Goal: Task Accomplishment & Management: Use online tool/utility

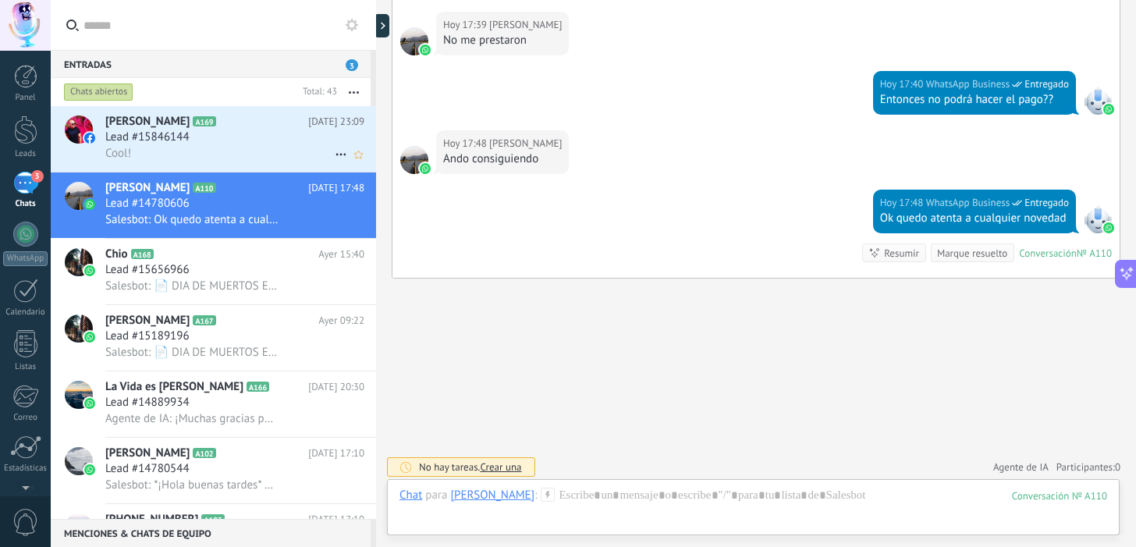
click at [218, 155] on div "Cool!" at bounding box center [234, 153] width 259 height 16
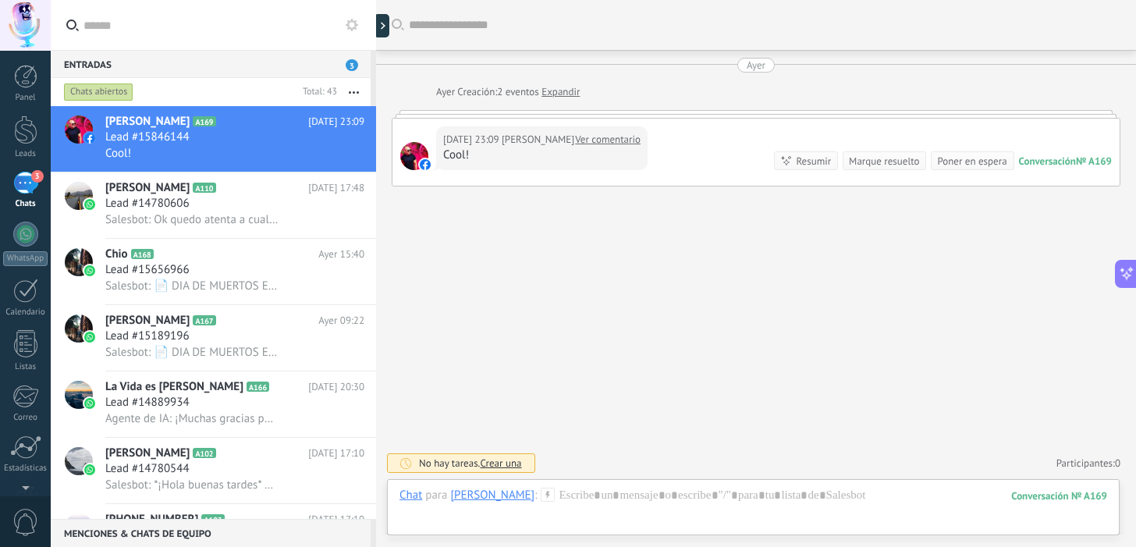
click at [572, 112] on div at bounding box center [756, 114] width 729 height 8
click at [622, 115] on div at bounding box center [756, 114] width 729 height 8
click at [614, 498] on div at bounding box center [752, 510] width 707 height 47
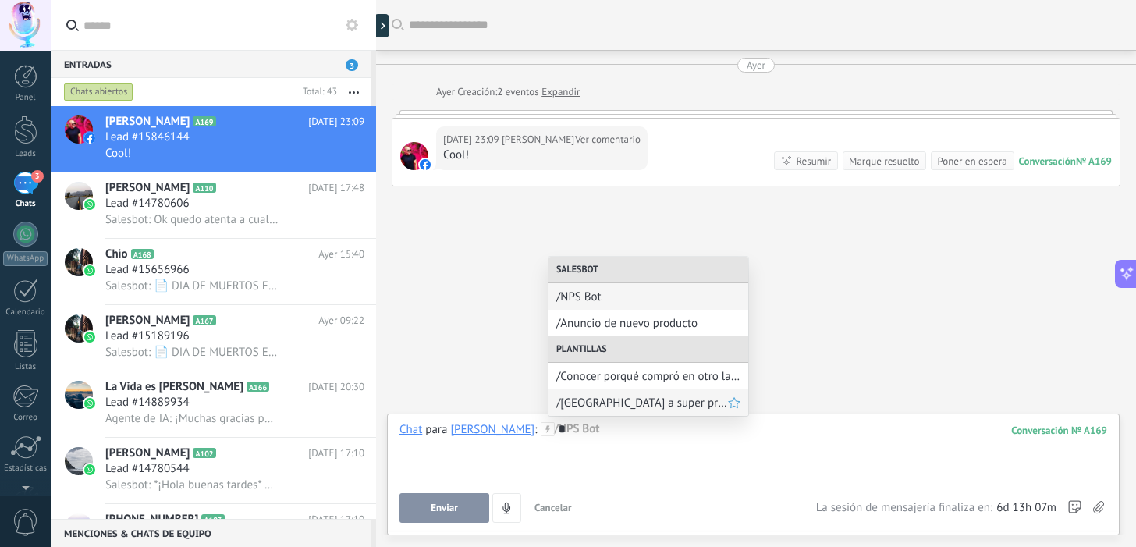
click at [661, 398] on span "/[GEOGRAPHIC_DATA] a super precio!" at bounding box center [642, 402] width 172 height 15
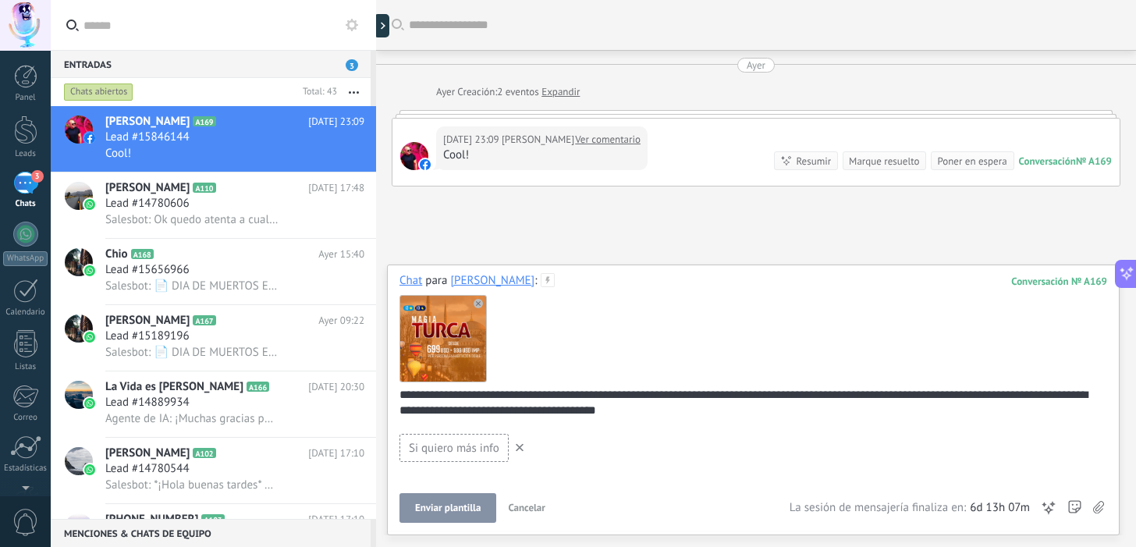
click at [445, 509] on span "Enviar plantilla" at bounding box center [448, 507] width 66 height 11
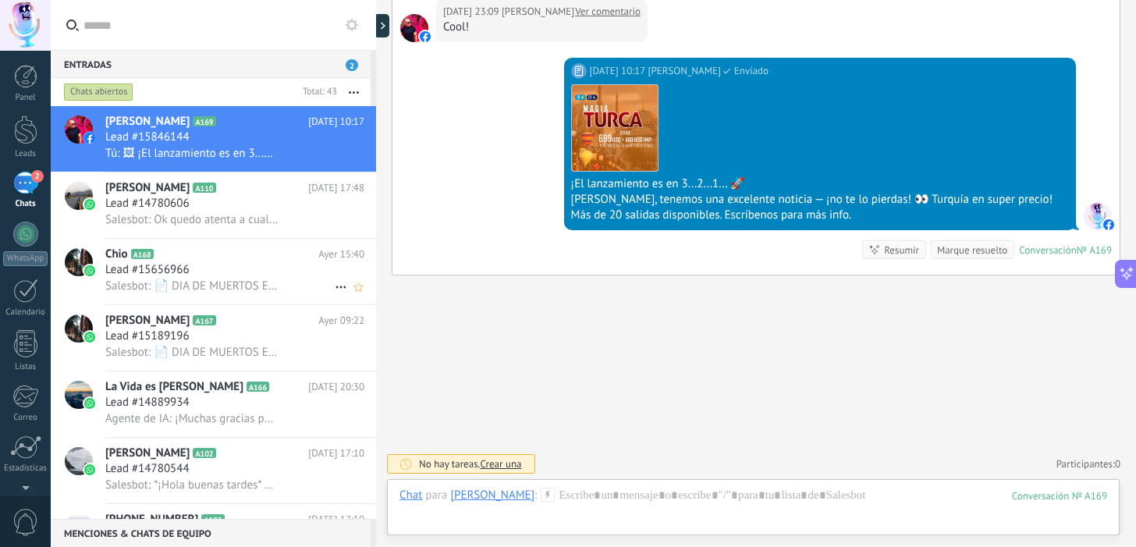
click at [210, 268] on div "Lead #15656966" at bounding box center [234, 270] width 259 height 16
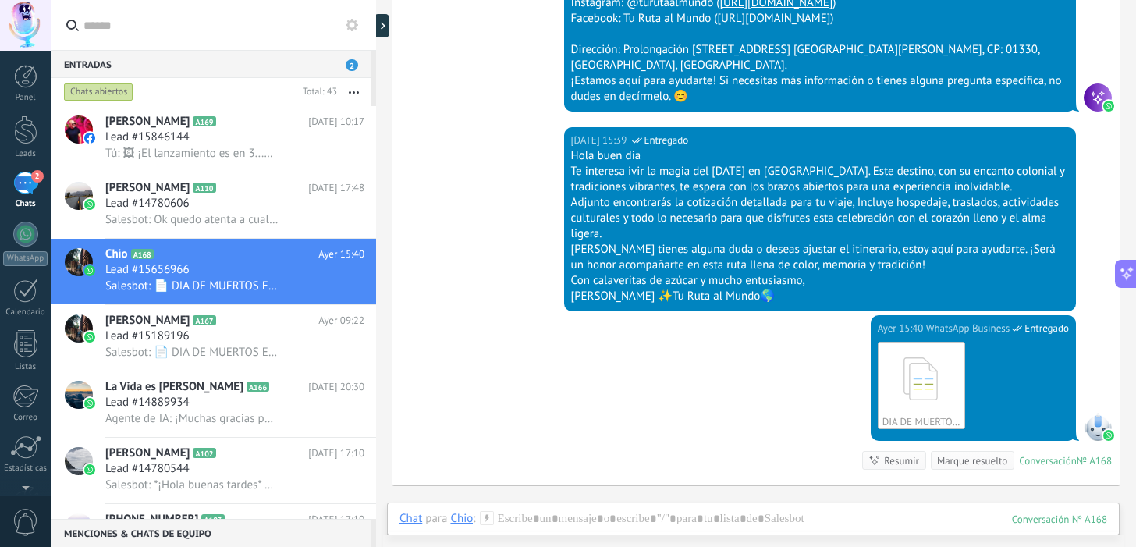
scroll to position [899, 0]
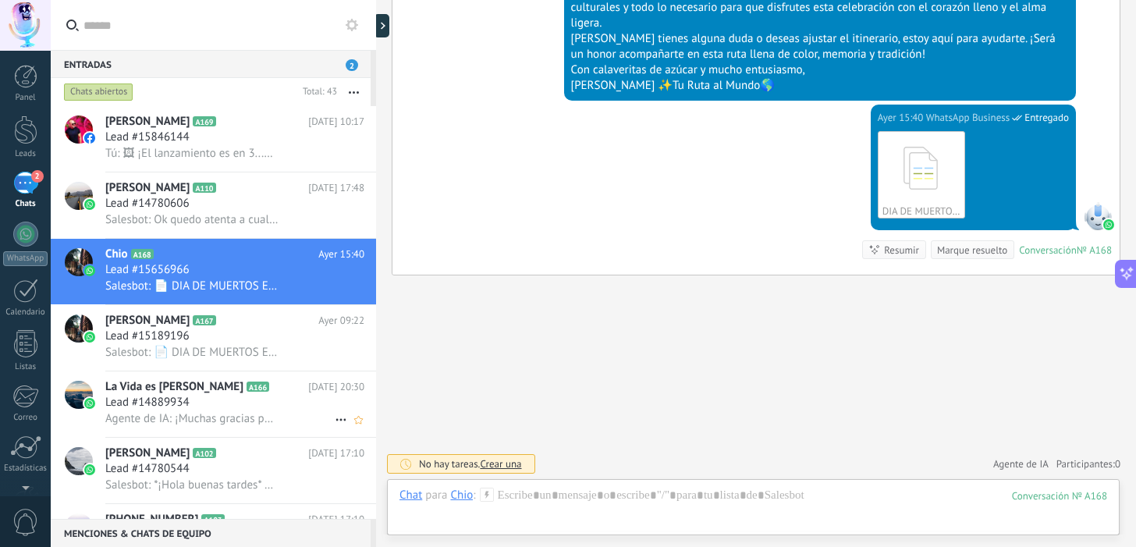
click at [166, 417] on span "Agente de IA: ¡Muchas gracias por tus buenos deseos! 🌟 Estamos aquí para ayudar…" at bounding box center [191, 418] width 173 height 15
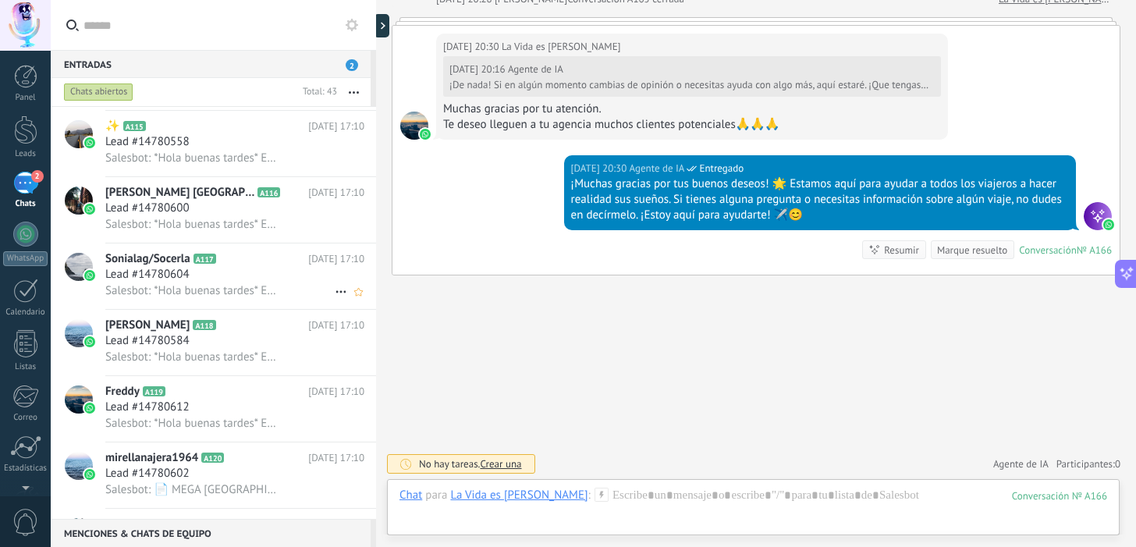
scroll to position [1072, 0]
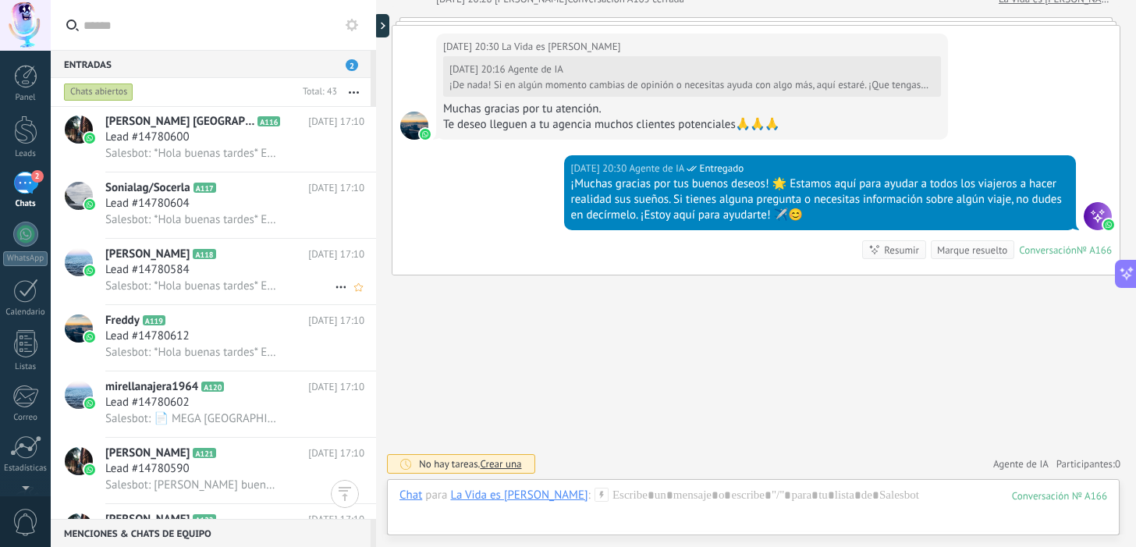
click at [154, 267] on span "Lead #14780584" at bounding box center [147, 270] width 84 height 16
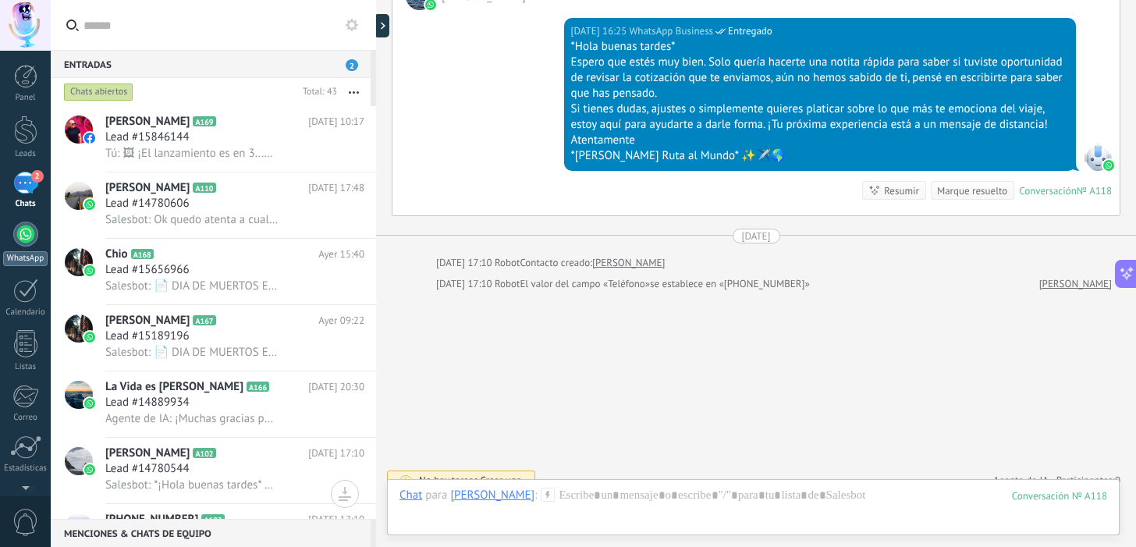
click at [23, 231] on div at bounding box center [25, 234] width 25 height 25
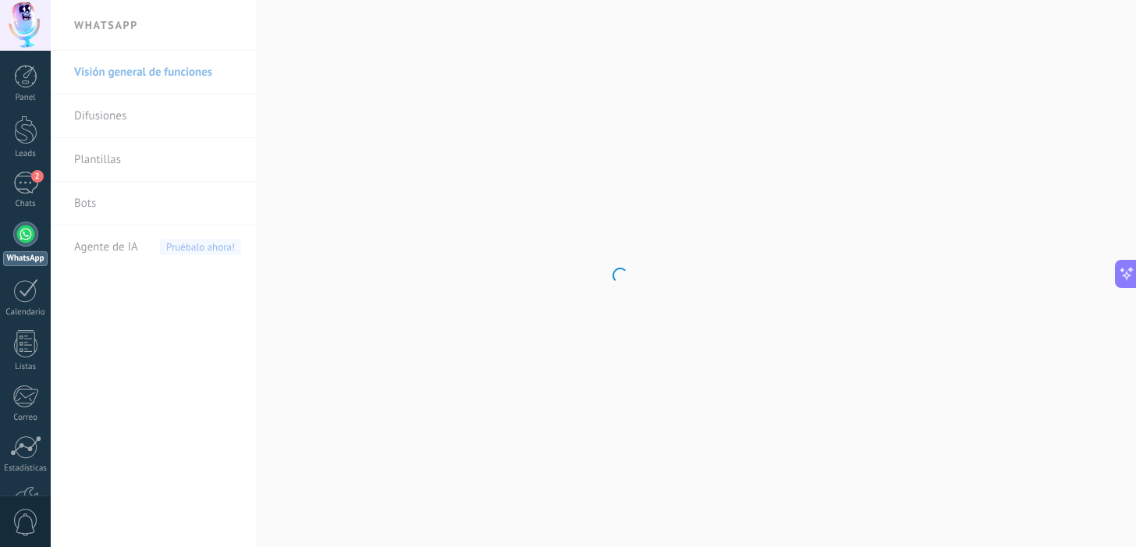
scroll to position [1000, 0]
click at [115, 114] on link "Difusiones" at bounding box center [157, 116] width 167 height 44
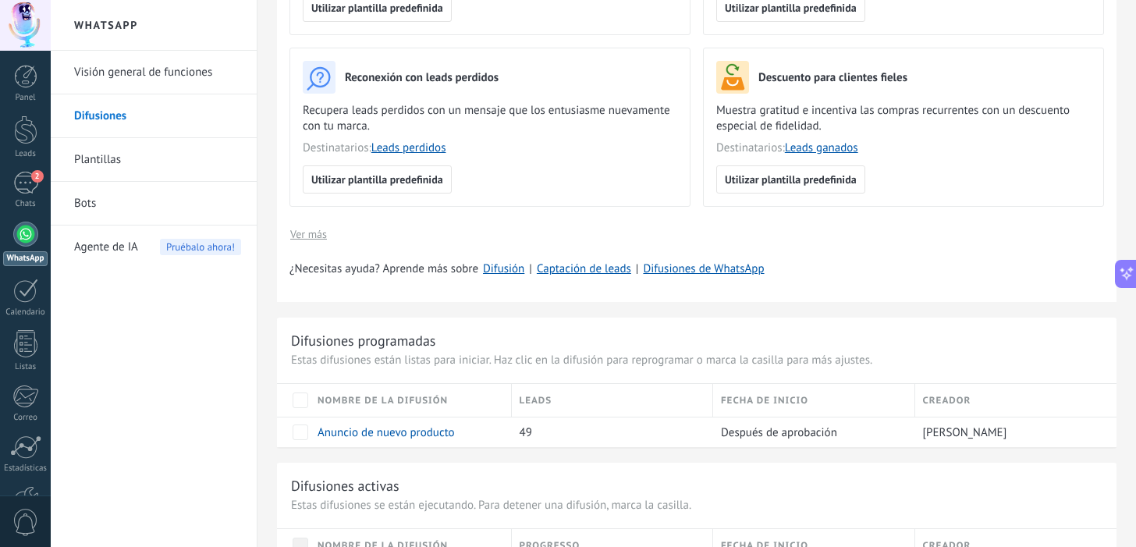
scroll to position [395, 0]
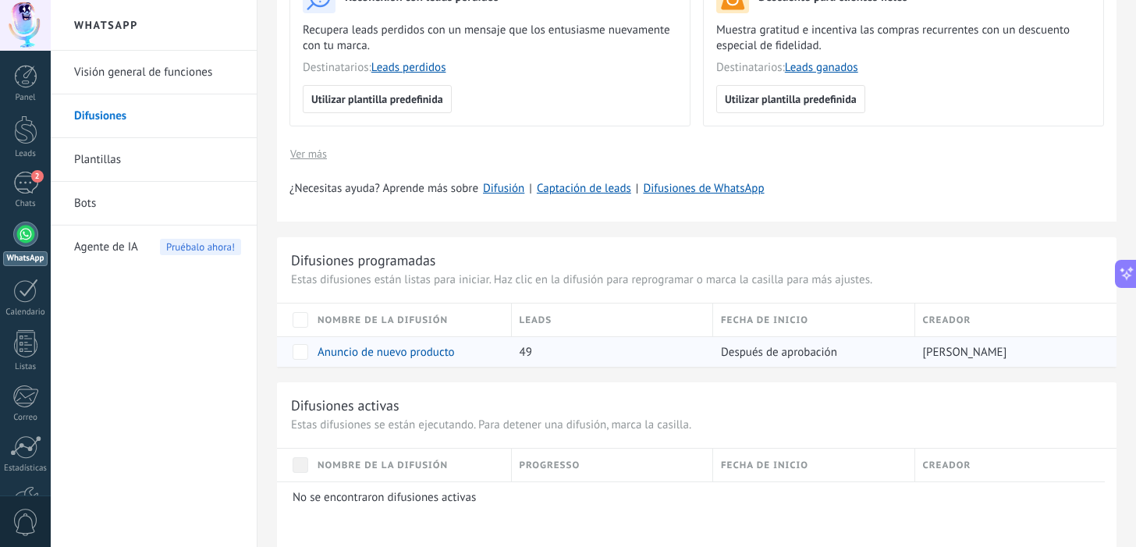
click at [384, 355] on link "Anuncio de nuevo producto" at bounding box center [385, 352] width 137 height 15
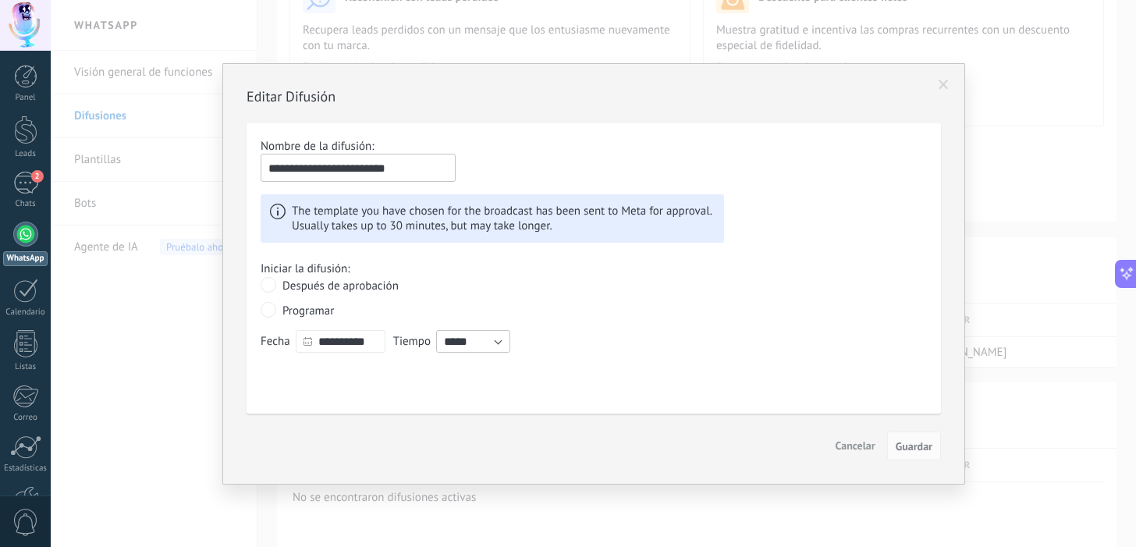
click at [861, 448] on span "Cancelar" at bounding box center [855, 445] width 40 height 14
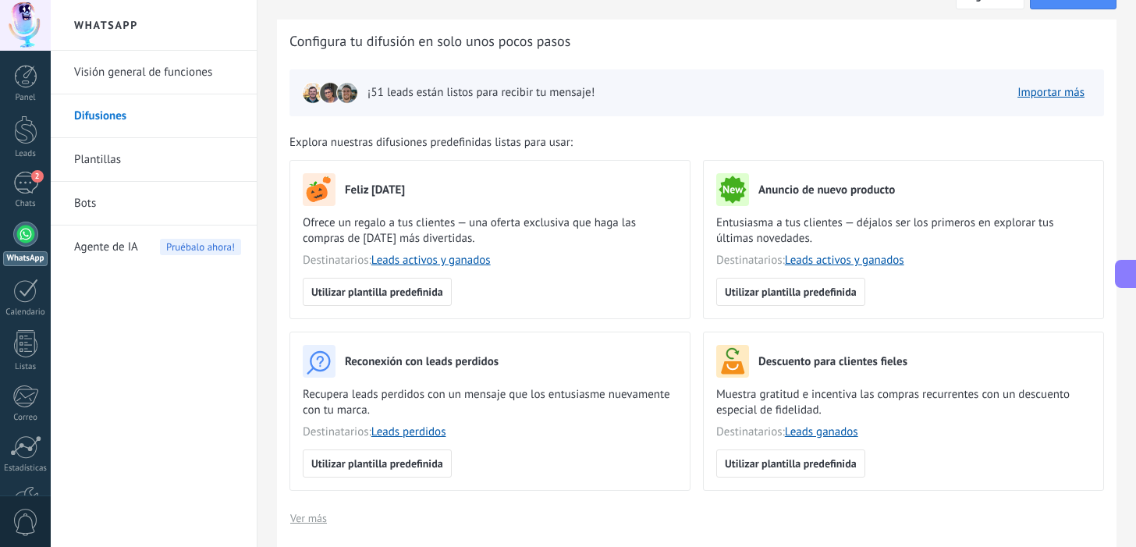
scroll to position [0, 0]
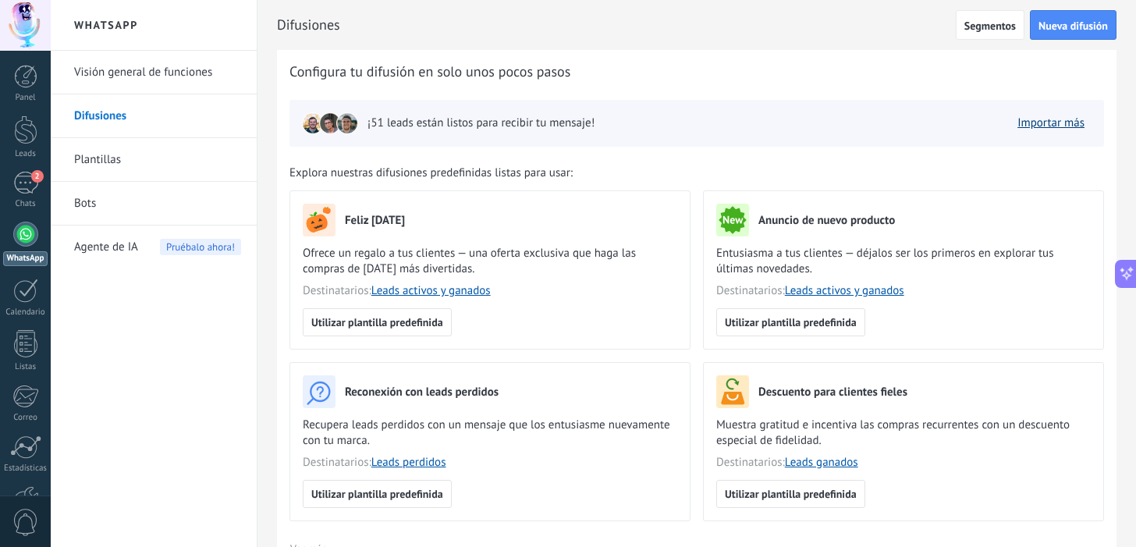
click at [1053, 122] on link "Importar más" at bounding box center [1050, 122] width 67 height 15
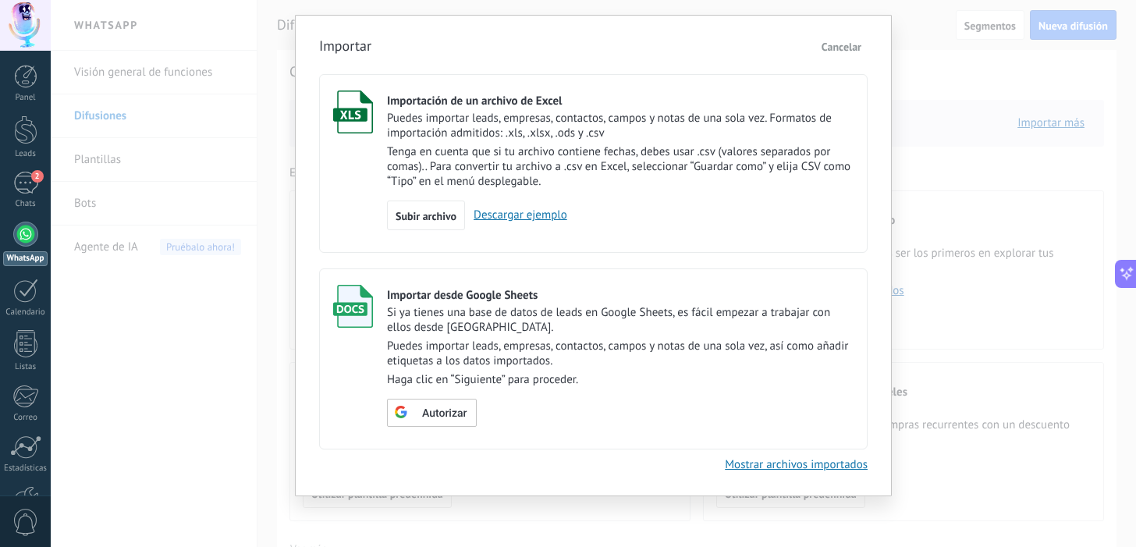
scroll to position [40, 0]
click at [842, 40] on span "Cancelar" at bounding box center [841, 47] width 40 height 14
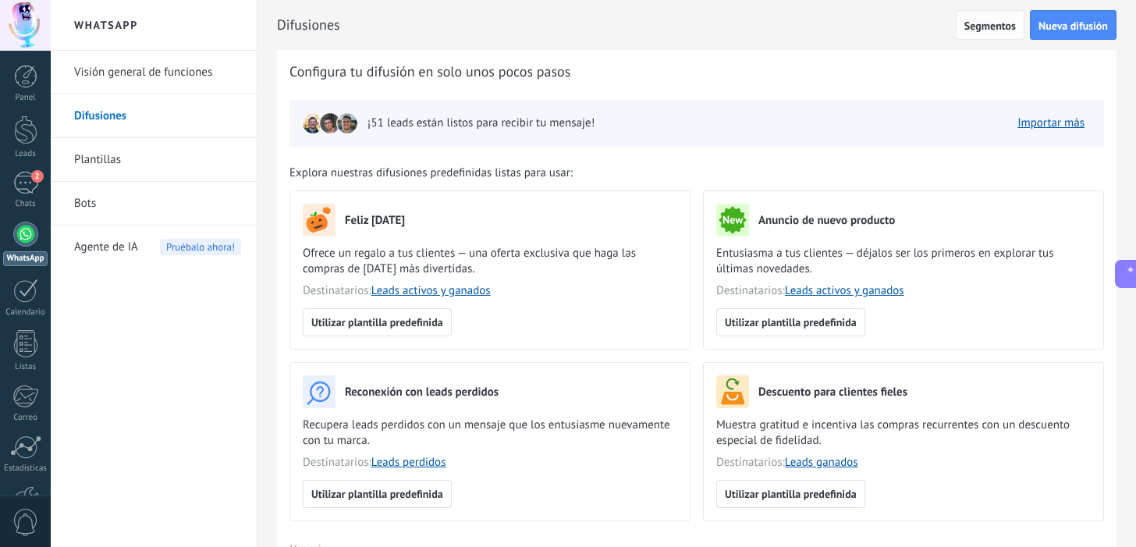
click at [1002, 29] on span "Segmentos" at bounding box center [989, 25] width 51 height 11
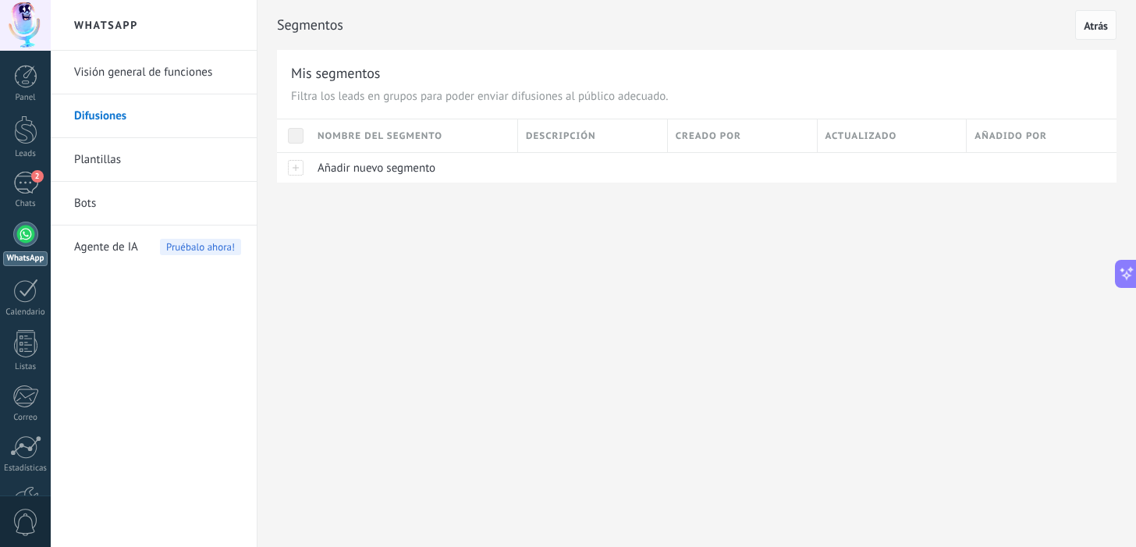
click at [1094, 23] on span "Atrás" at bounding box center [1095, 25] width 24 height 11
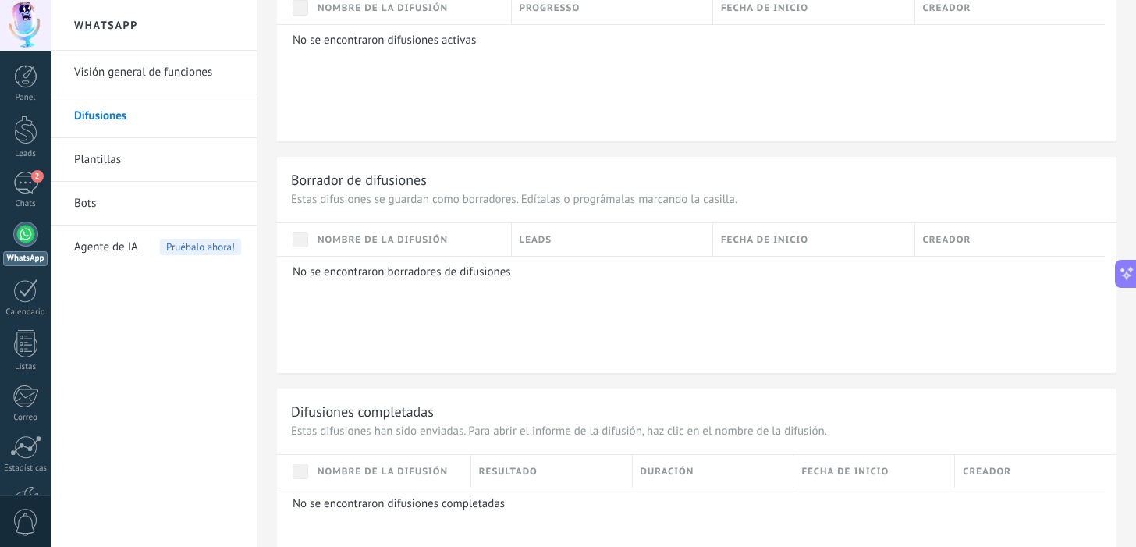
scroll to position [931, 0]
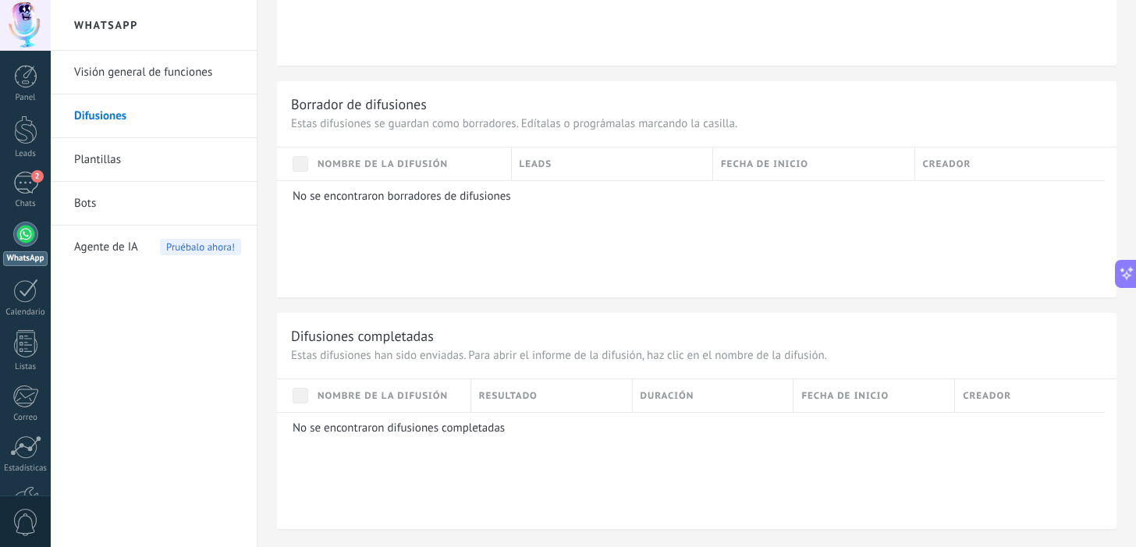
click at [94, 156] on link "Plantillas" at bounding box center [157, 160] width 167 height 44
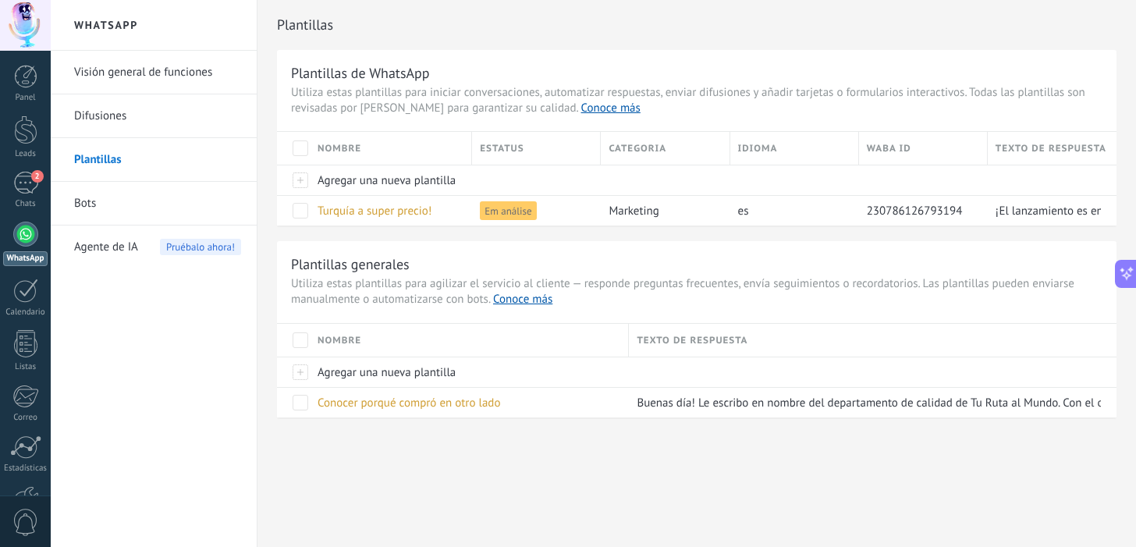
click at [91, 208] on link "Bots" at bounding box center [157, 204] width 167 height 44
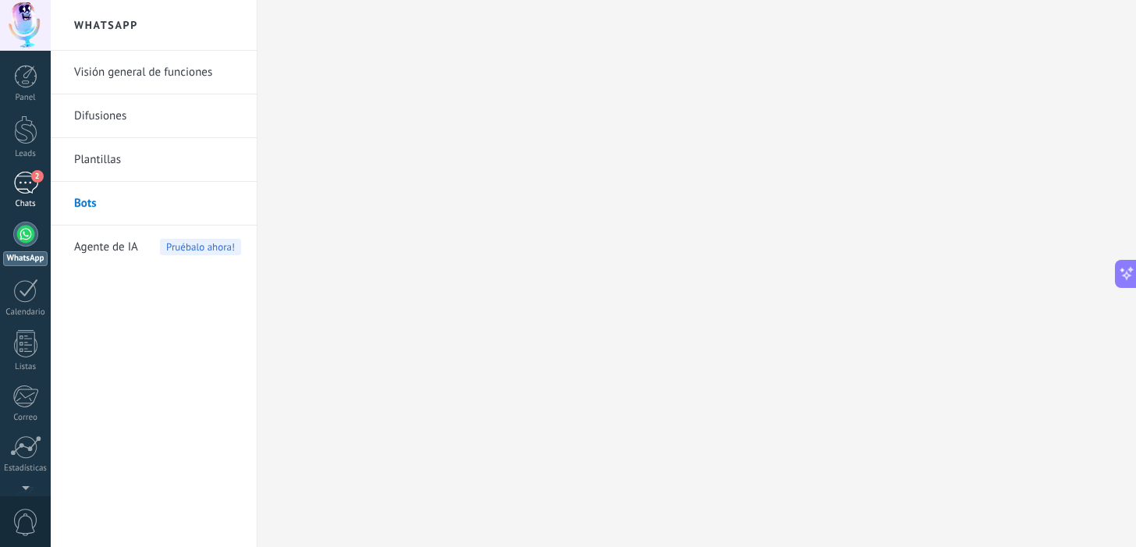
click at [16, 175] on div "2" at bounding box center [25, 183] width 25 height 23
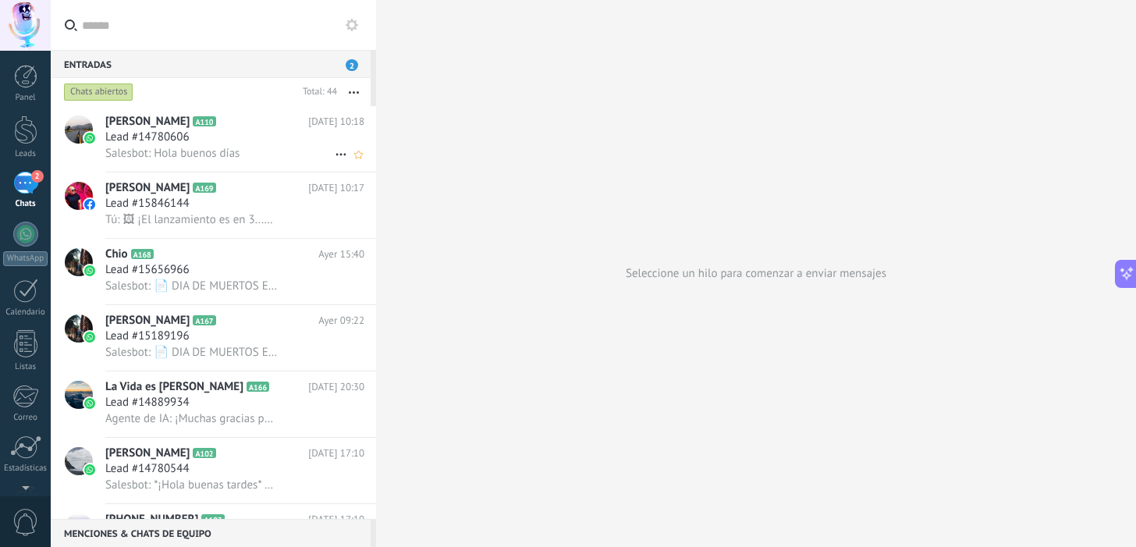
click at [214, 131] on div "Lead #14780606" at bounding box center [234, 137] width 259 height 16
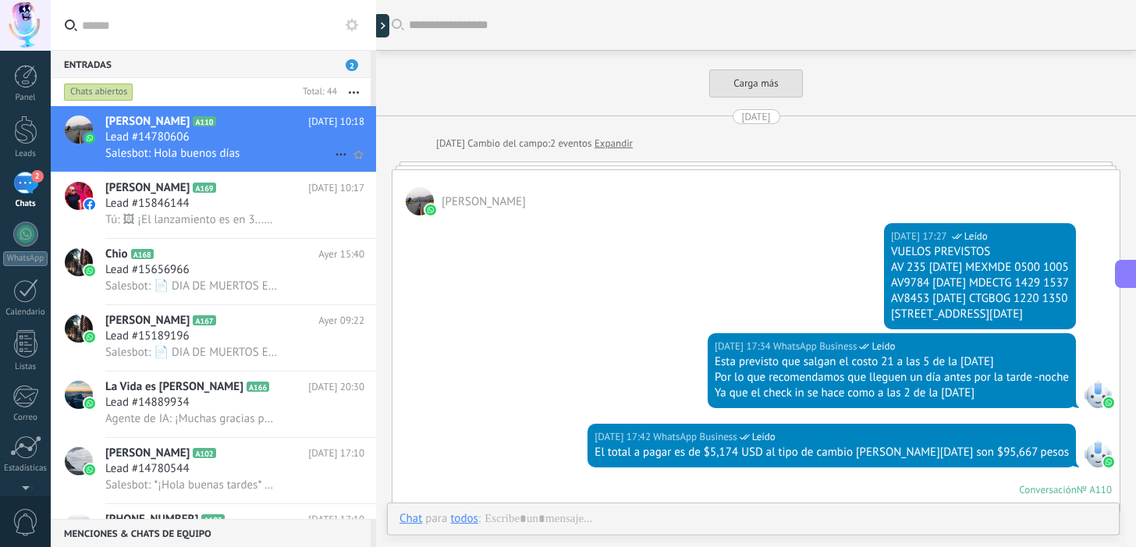
scroll to position [1982, 0]
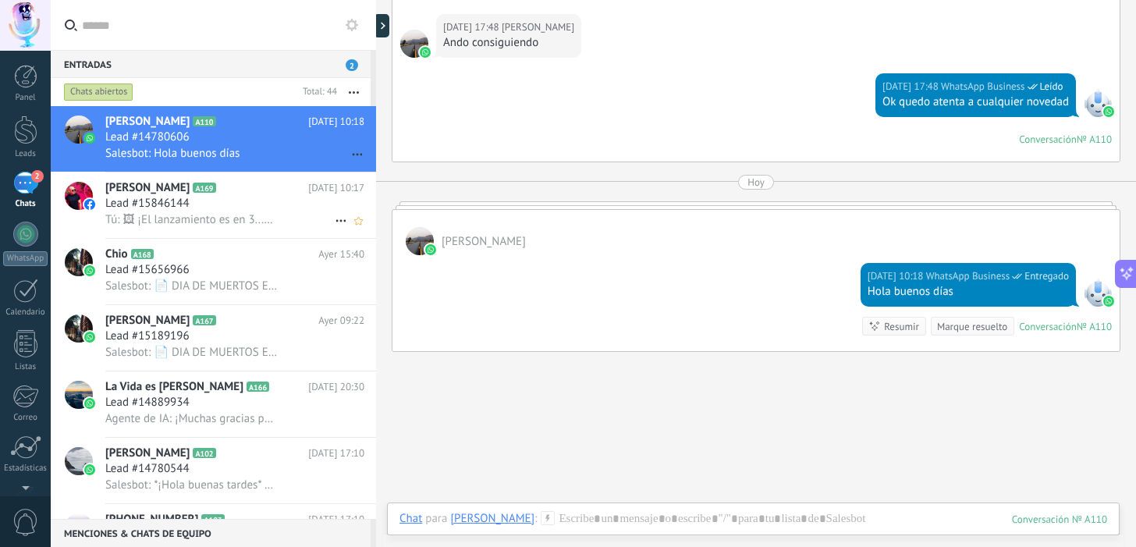
click at [201, 202] on div "Lead #15846144" at bounding box center [234, 204] width 259 height 16
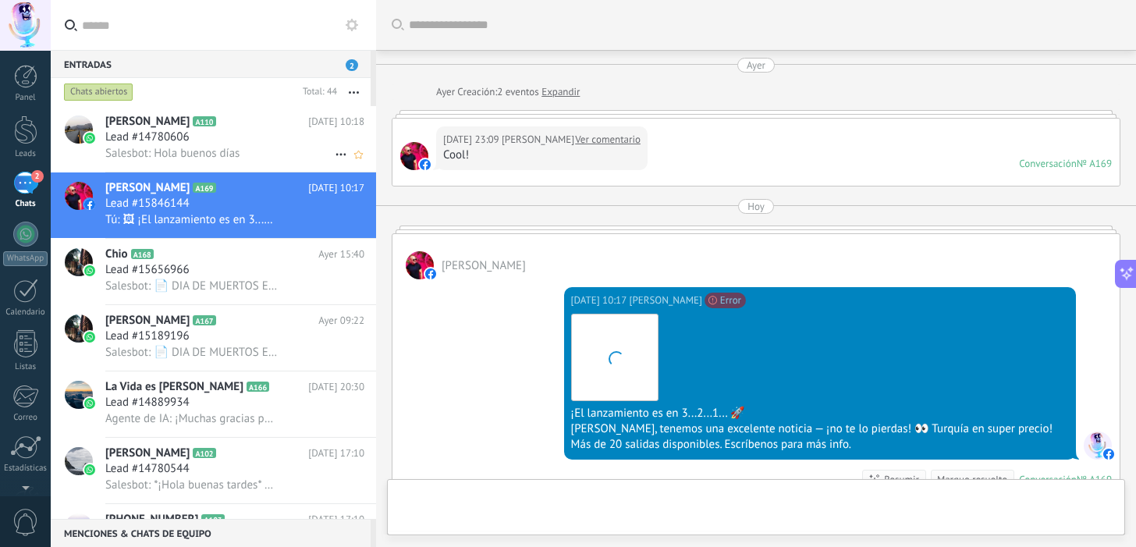
scroll to position [90, 0]
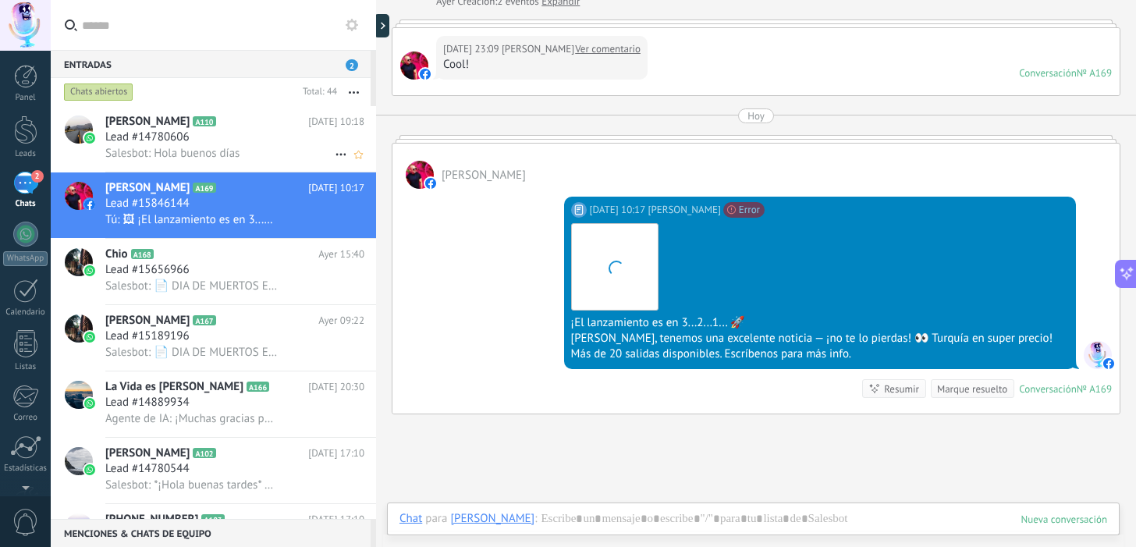
click at [204, 138] on div "Lead #14780606" at bounding box center [234, 137] width 259 height 16
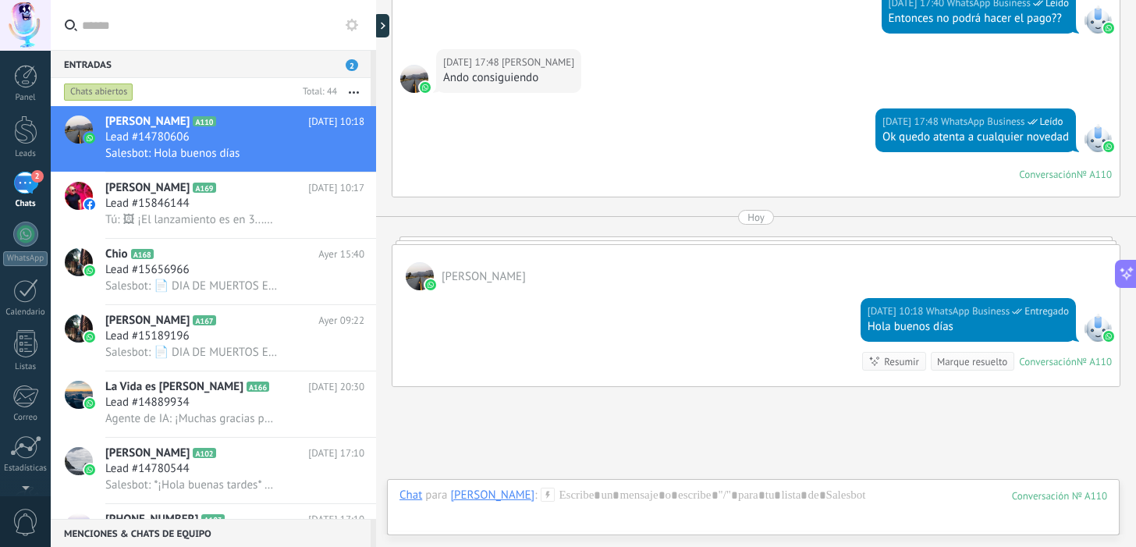
scroll to position [2056, 0]
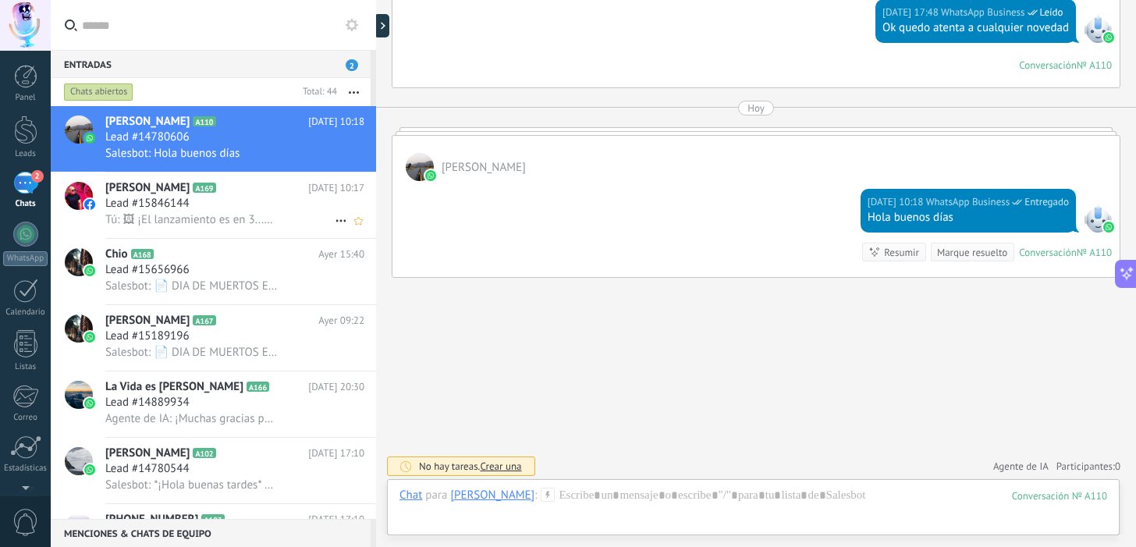
click at [165, 219] on span "Tú: 🖼 ¡El lanzamiento es en 3...2...1... 🚀 Homero Aguirre, tenemos una excelent…" at bounding box center [191, 219] width 173 height 15
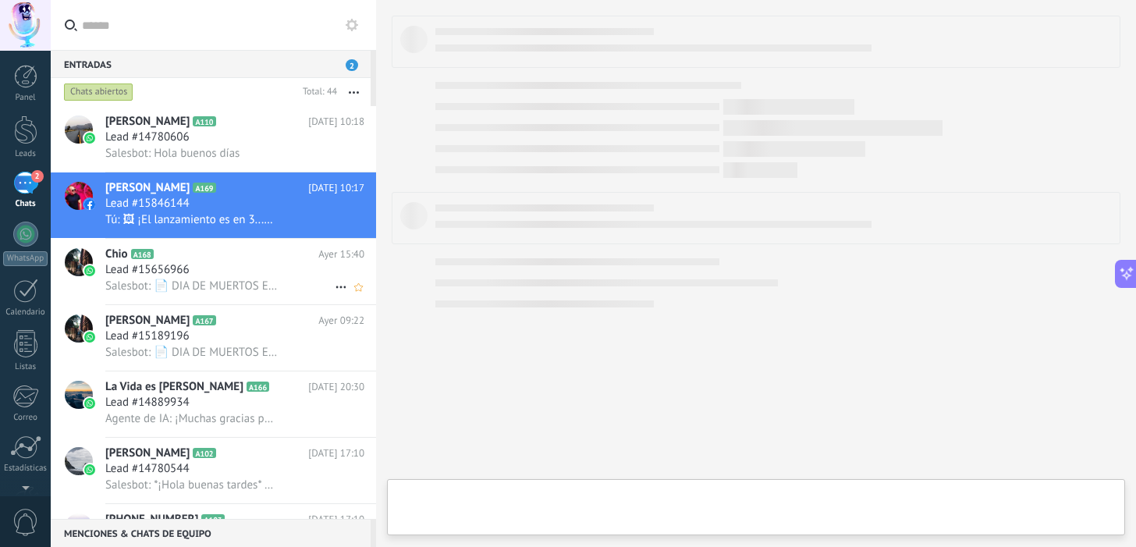
click at [154, 271] on span "Lead #15656966" at bounding box center [147, 270] width 84 height 16
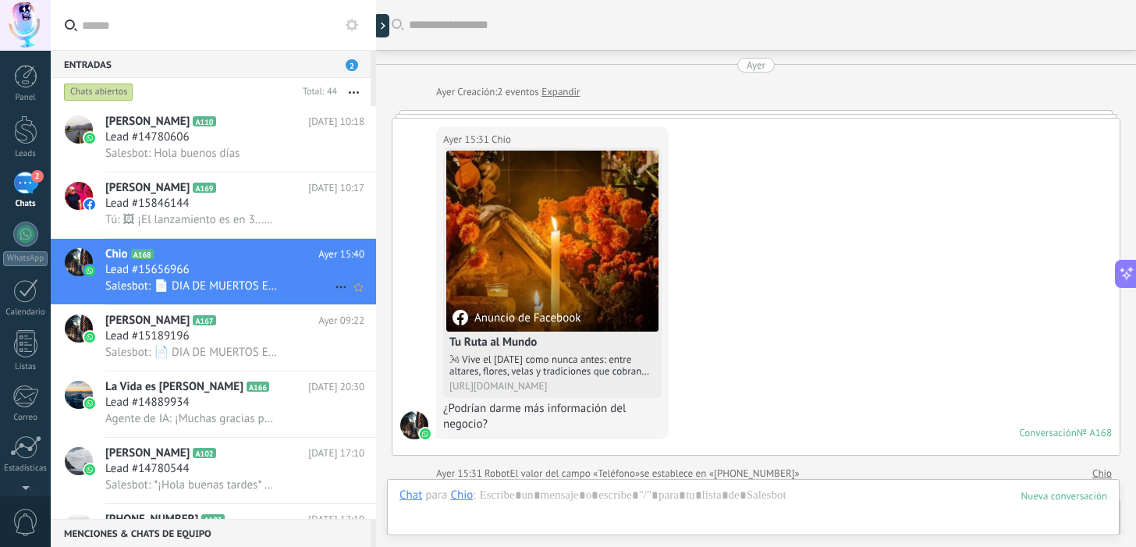
scroll to position [899, 0]
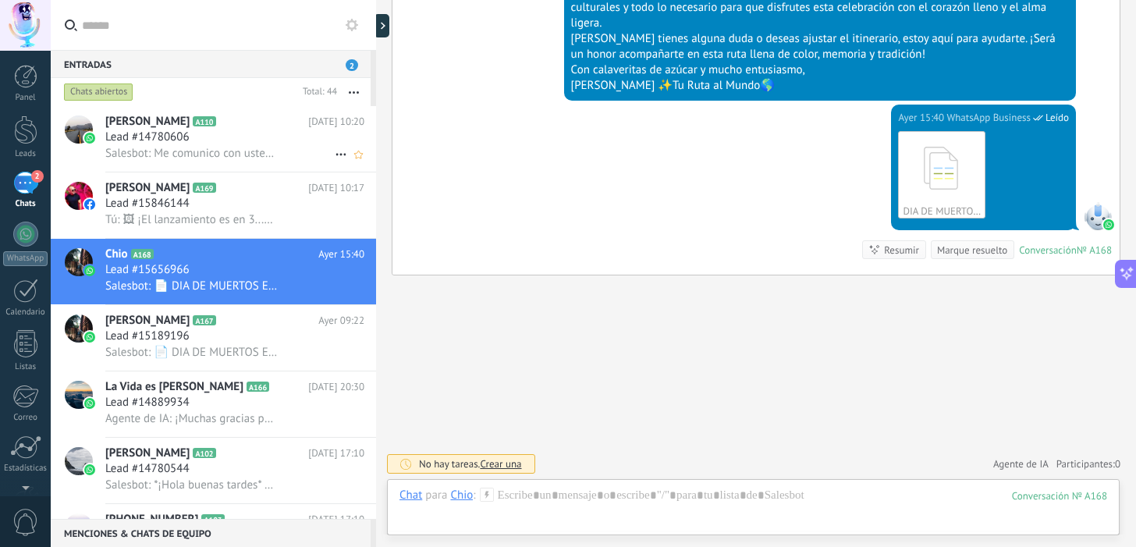
click at [192, 155] on span "Salesbot: Me comunico con usted para informarle que podemos buscar otra fecha d…" at bounding box center [191, 153] width 173 height 15
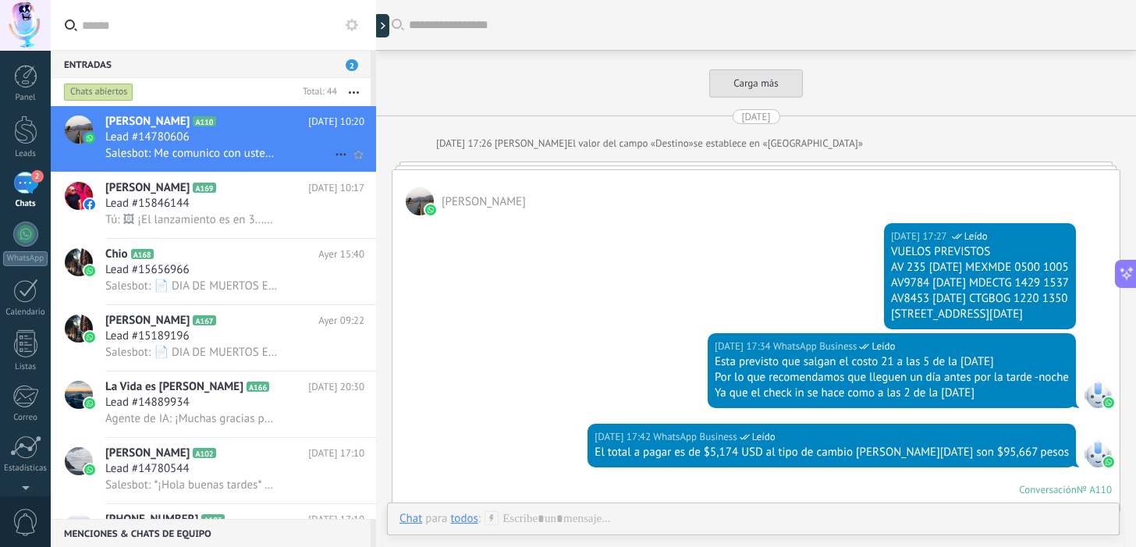
scroll to position [2083, 0]
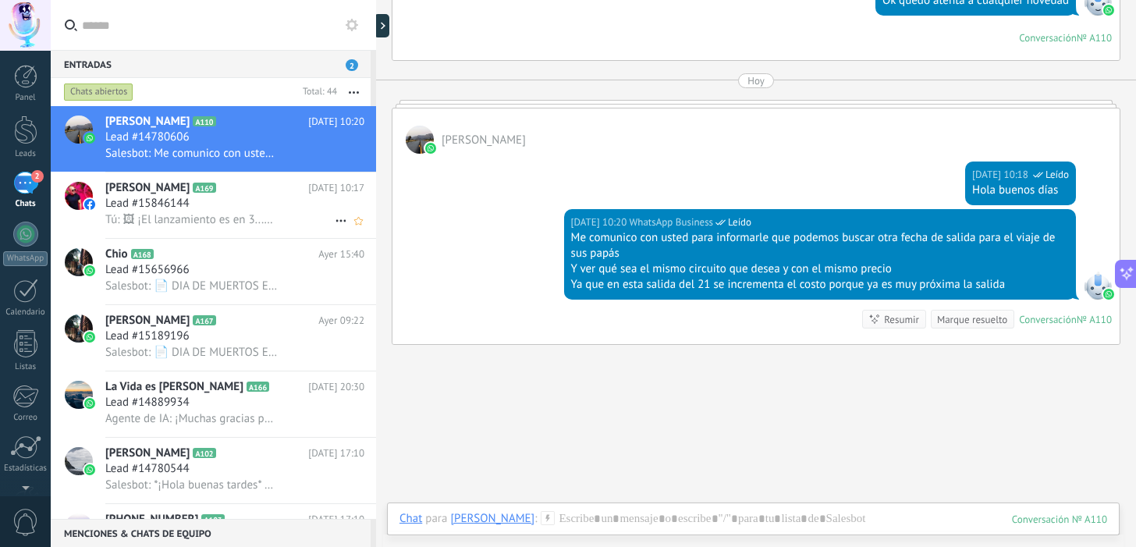
click at [190, 205] on h3 "Lead #15846144" at bounding box center [151, 204] width 92 height 16
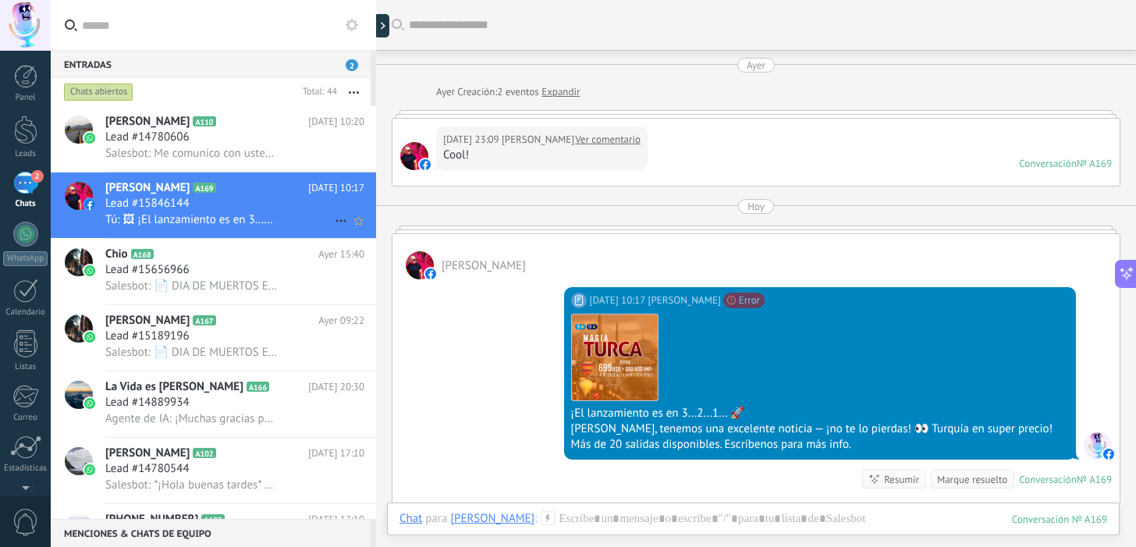
scroll to position [90, 0]
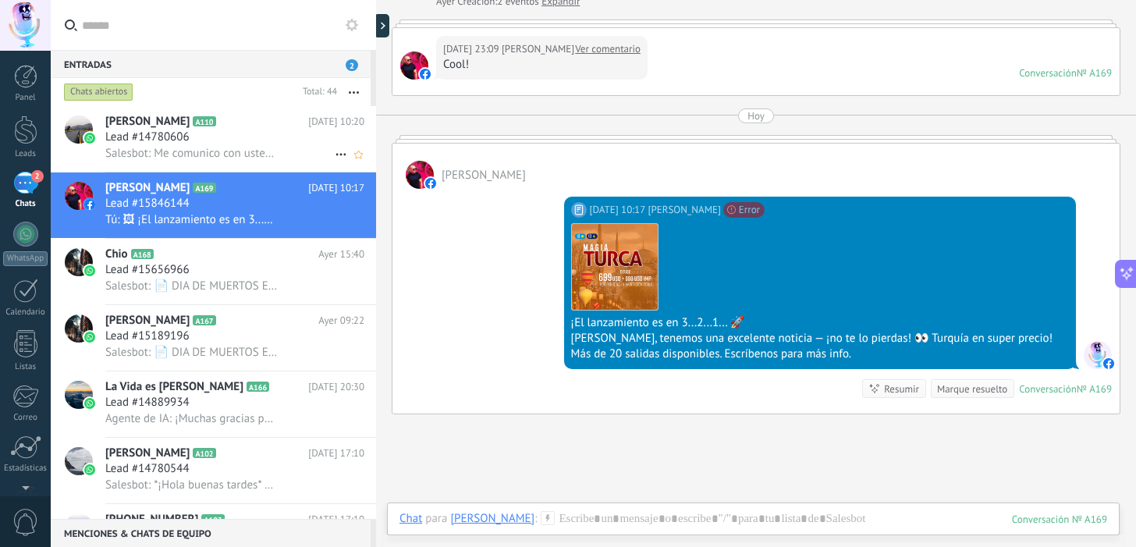
click at [185, 155] on span "Salesbot: Me comunico con usted para informarle que podemos buscar otra fecha d…" at bounding box center [191, 153] width 173 height 15
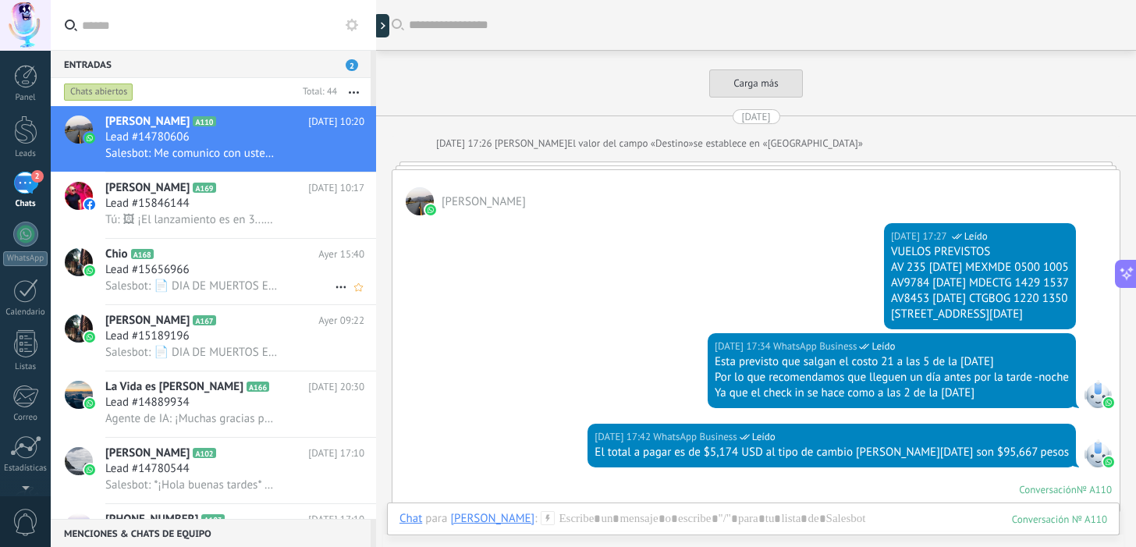
click at [197, 266] on div "Lead #15656966" at bounding box center [234, 270] width 259 height 16
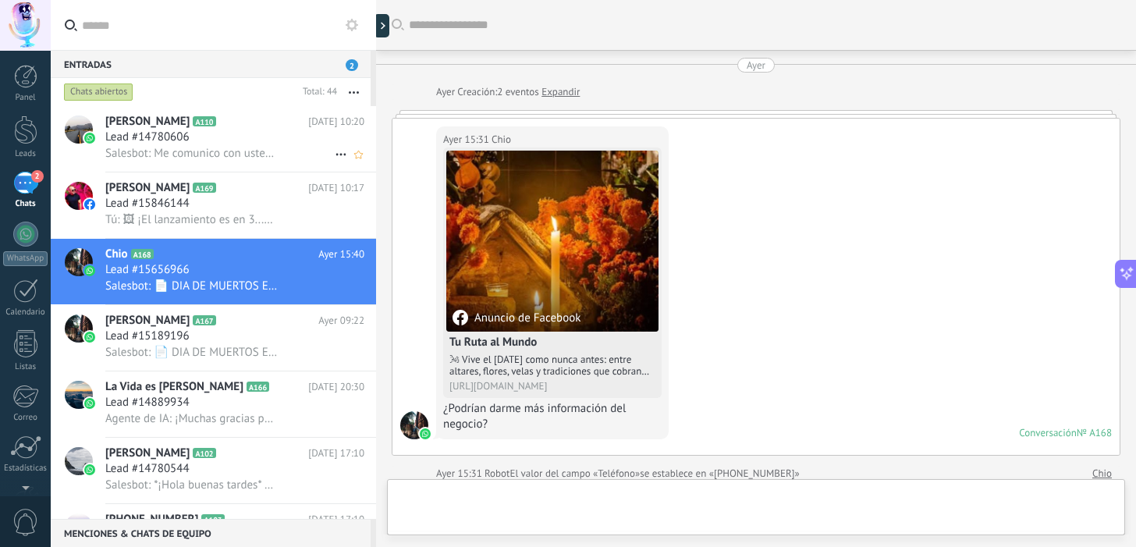
scroll to position [899, 0]
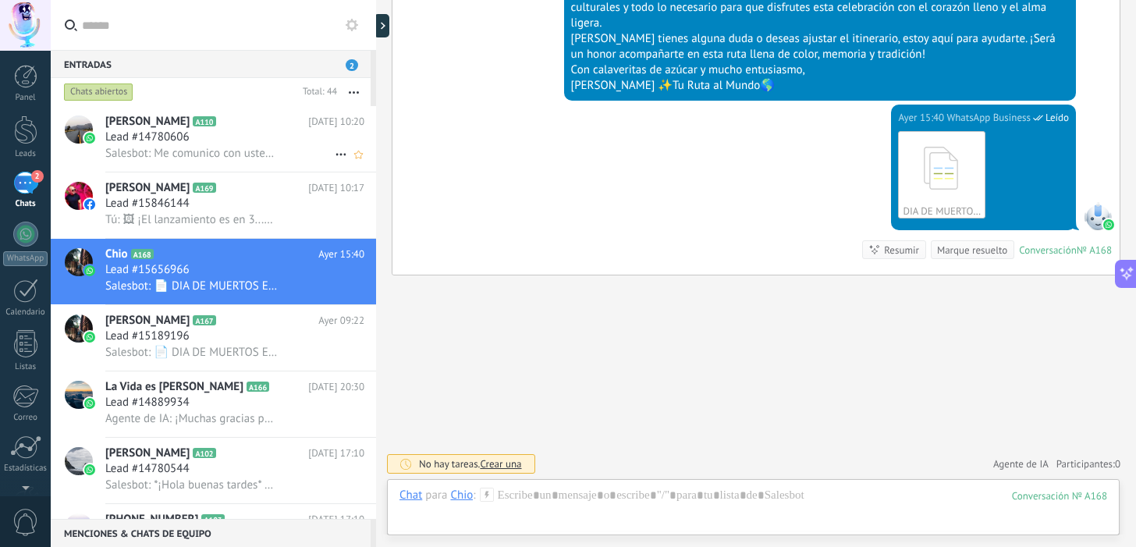
click at [168, 127] on h2 "Mary Vega A110" at bounding box center [206, 122] width 203 height 16
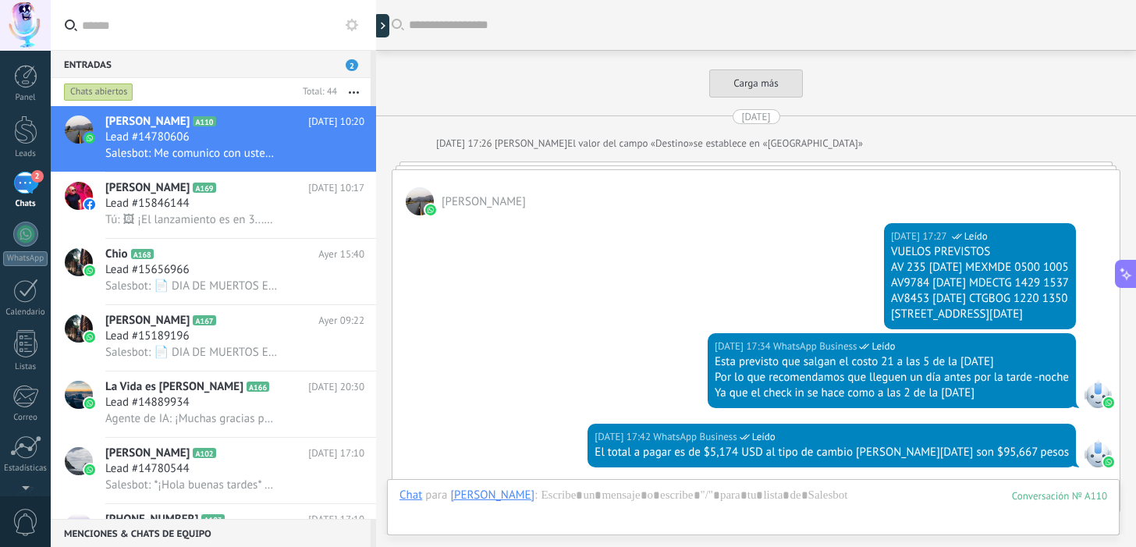
scroll to position [2150, 0]
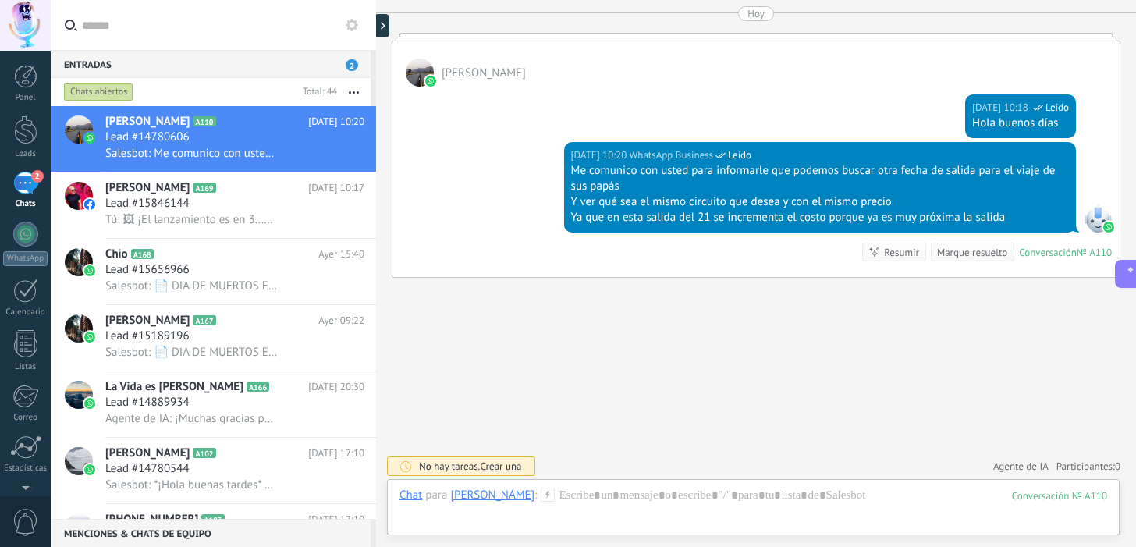
click at [254, 27] on input "text" at bounding box center [223, 25] width 282 height 50
